Goal: Task Accomplishment & Management: Complete application form

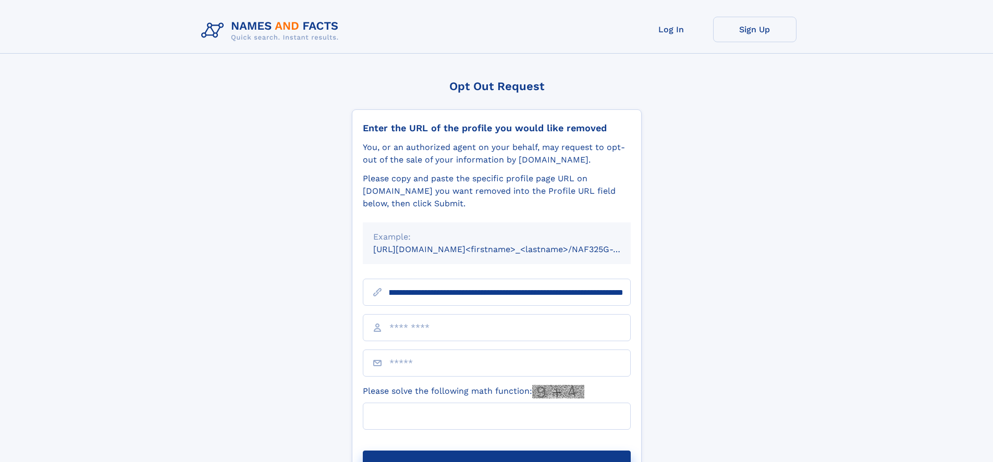
scroll to position [0, 123]
type input "**********"
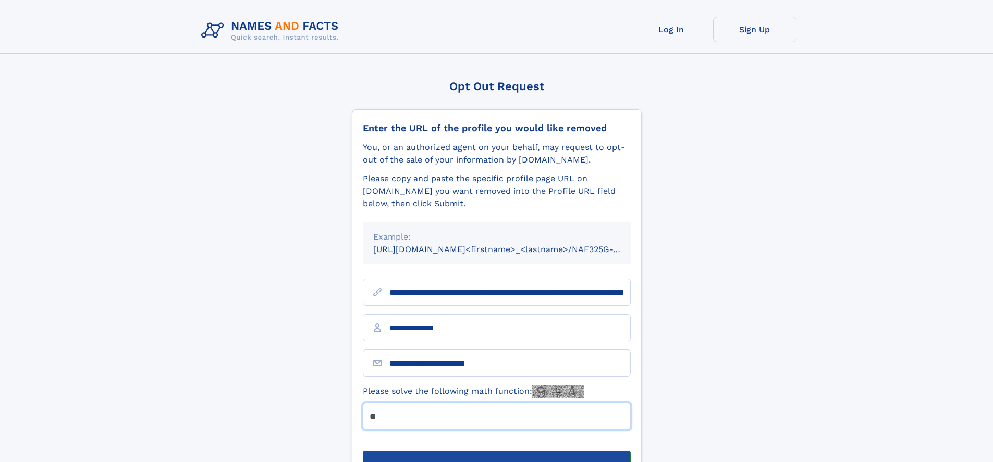
type input "**"
click at [496, 451] on button "Submit Opt Out Request" at bounding box center [497, 467] width 268 height 33
